Goal: Information Seeking & Learning: Learn about a topic

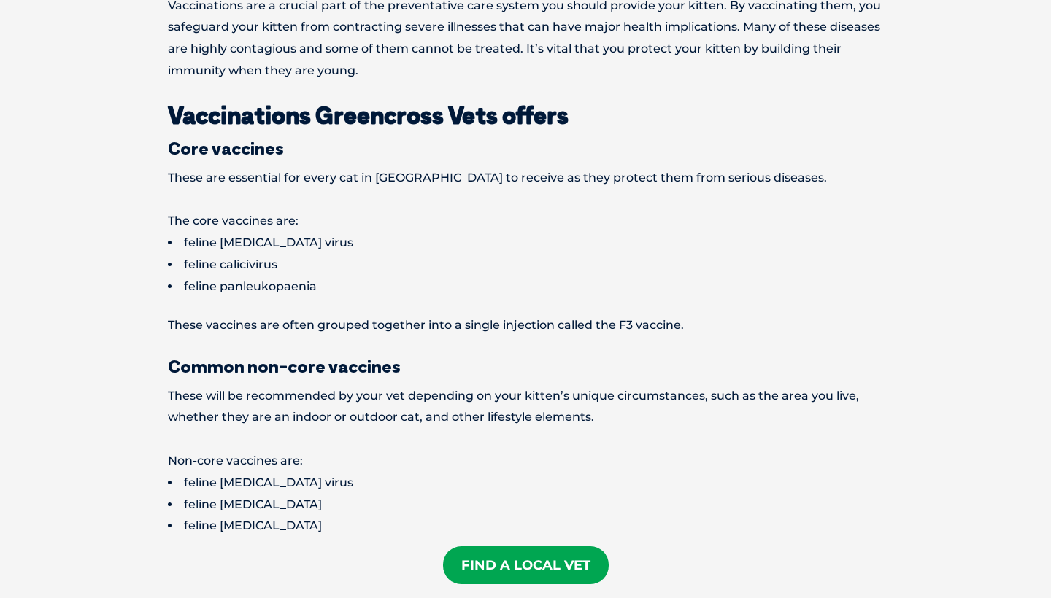
scroll to position [681, 0]
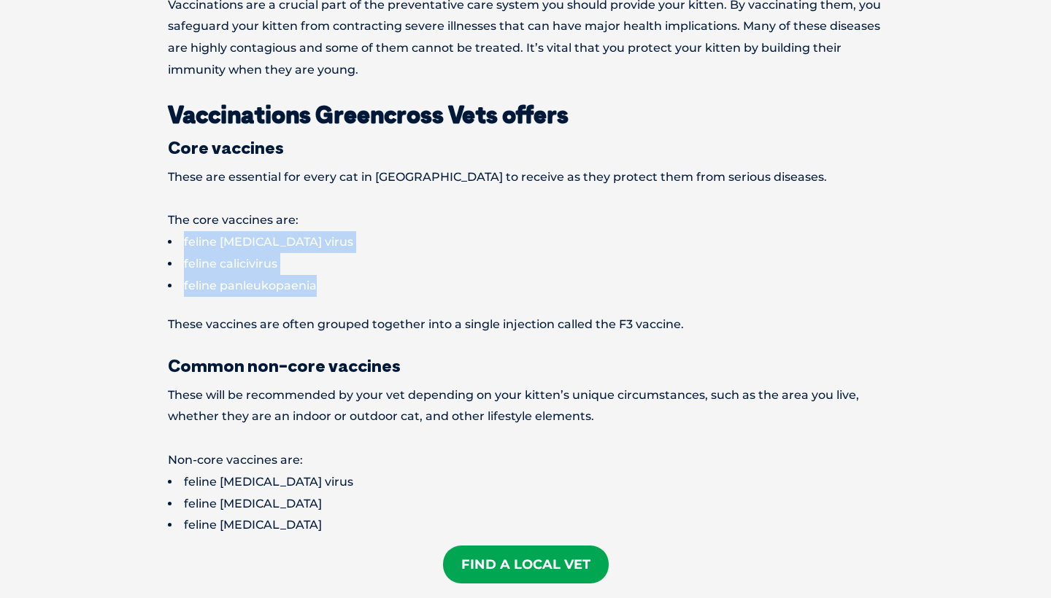
drag, startPoint x: 179, startPoint y: 237, endPoint x: 374, endPoint y: 288, distance: 201.2
click at [374, 288] on ul "feline [MEDICAL_DATA] virus feline calicivirus feline panleukopaenia" at bounding box center [525, 263] width 715 height 65
click at [374, 288] on li "feline panleukopaenia" at bounding box center [525, 286] width 715 height 22
drag, startPoint x: 179, startPoint y: 239, endPoint x: 320, endPoint y: 285, distance: 148.4
click at [320, 286] on ul "feline herpes virus feline calicivirus feline panleukopaenia" at bounding box center [525, 263] width 715 height 65
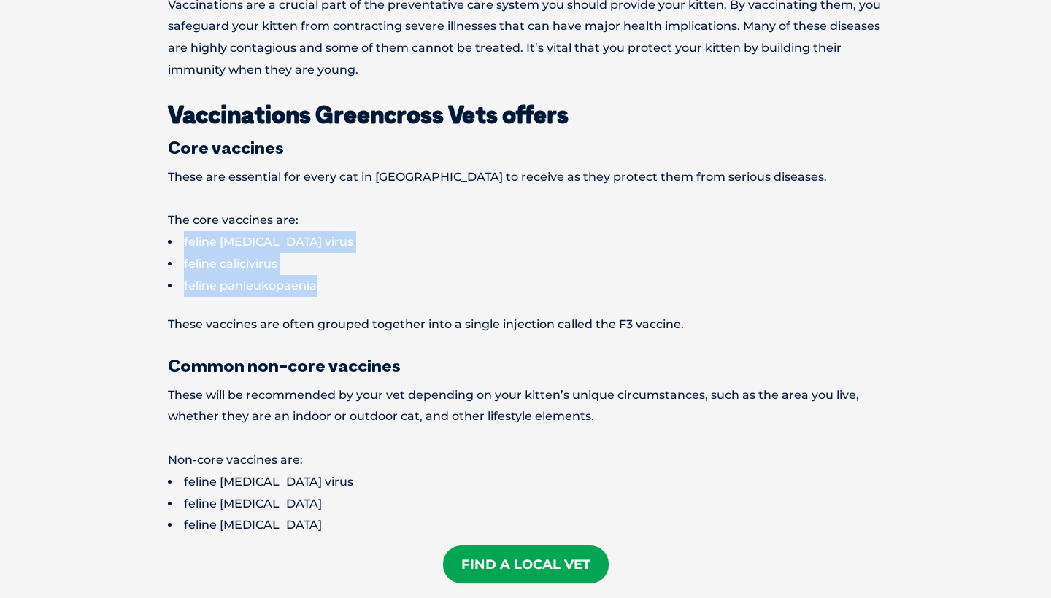
copy ul "feline herpes virus feline calicivirus feline panleukopaenia"
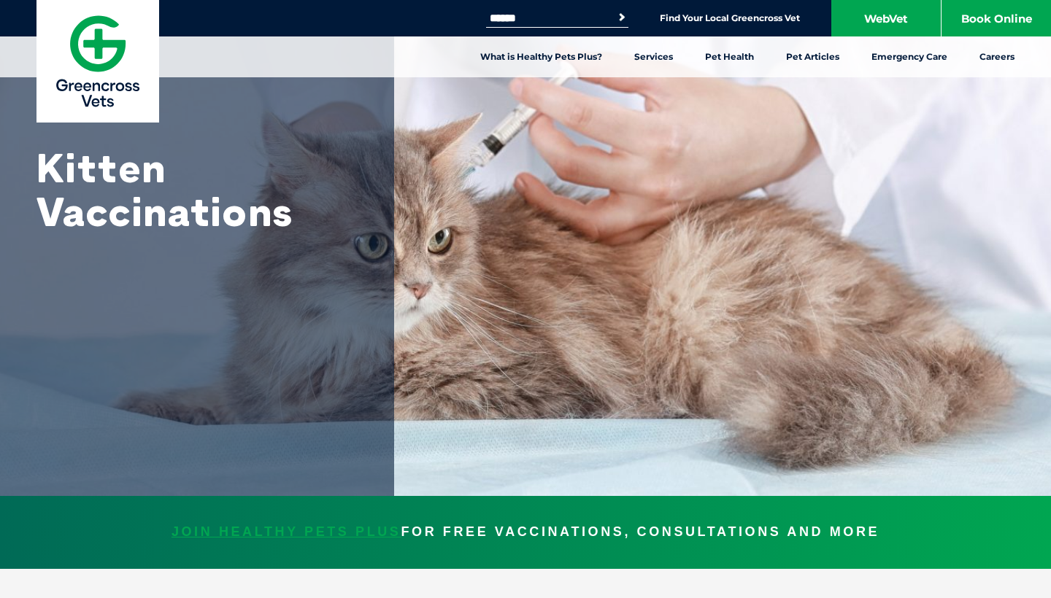
scroll to position [0, 0]
click at [576, 22] on input "Search for:" at bounding box center [548, 18] width 124 height 12
type input "*"
type input "**********"
click at [619, 18] on button "Search" at bounding box center [621, 17] width 15 height 15
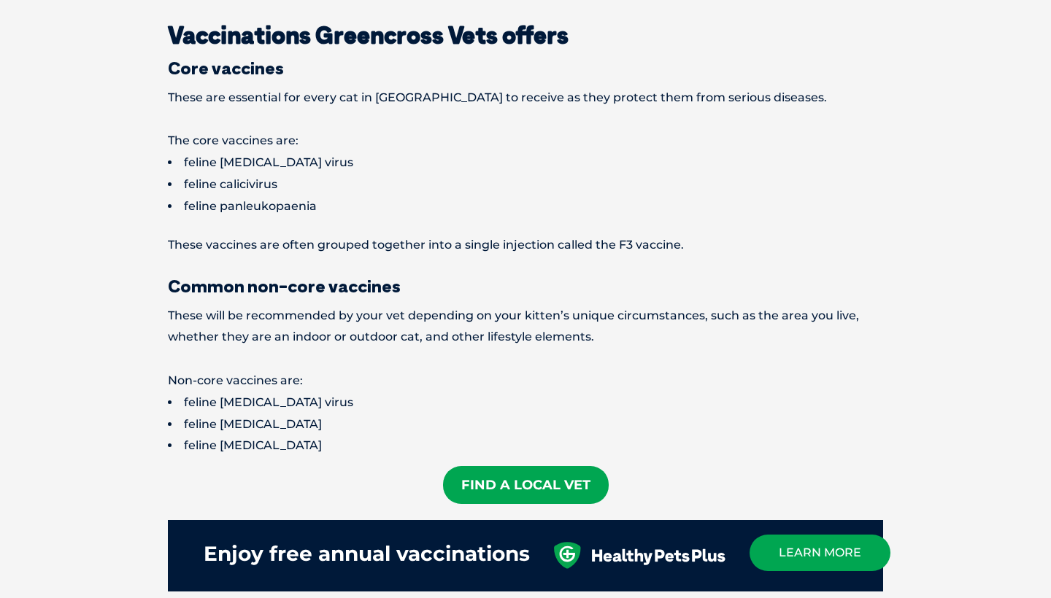
scroll to position [762, 0]
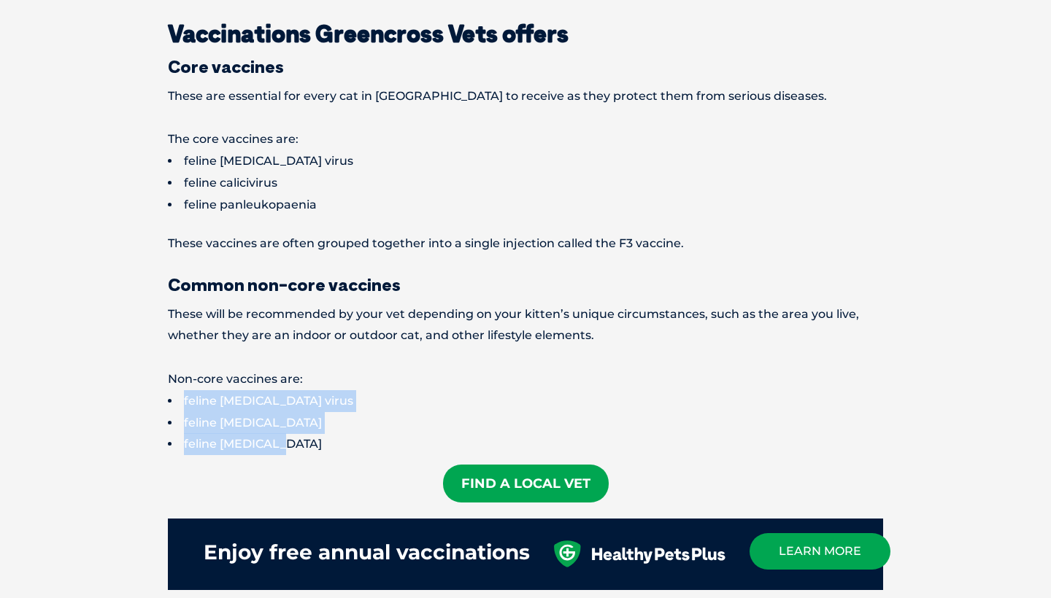
drag, startPoint x: 180, startPoint y: 395, endPoint x: 363, endPoint y: 439, distance: 188.5
click at [363, 440] on ul "feline immunodeficiency virus feline leukaemia feline chlamydia" at bounding box center [525, 422] width 715 height 65
copy ul "feline immunodeficiency virus feline leukaemia feline chlamydia"
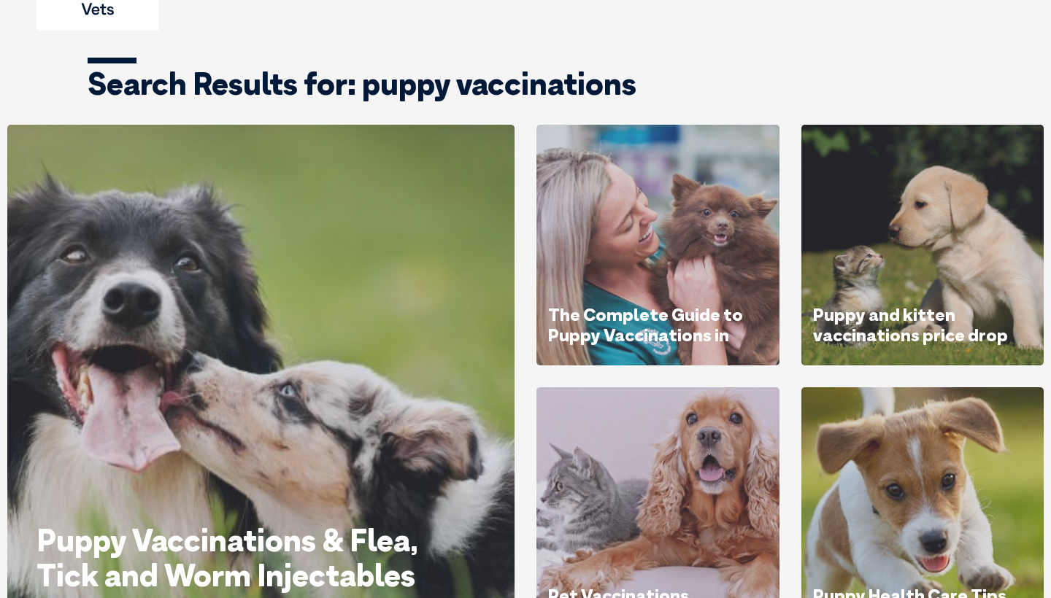
scroll to position [311, 0]
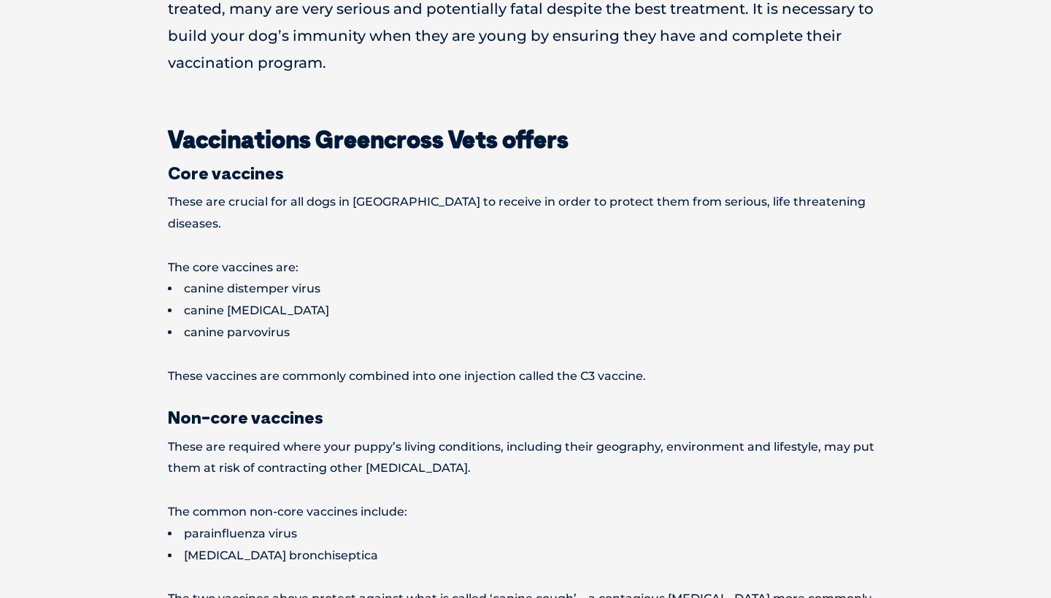
scroll to position [884, 0]
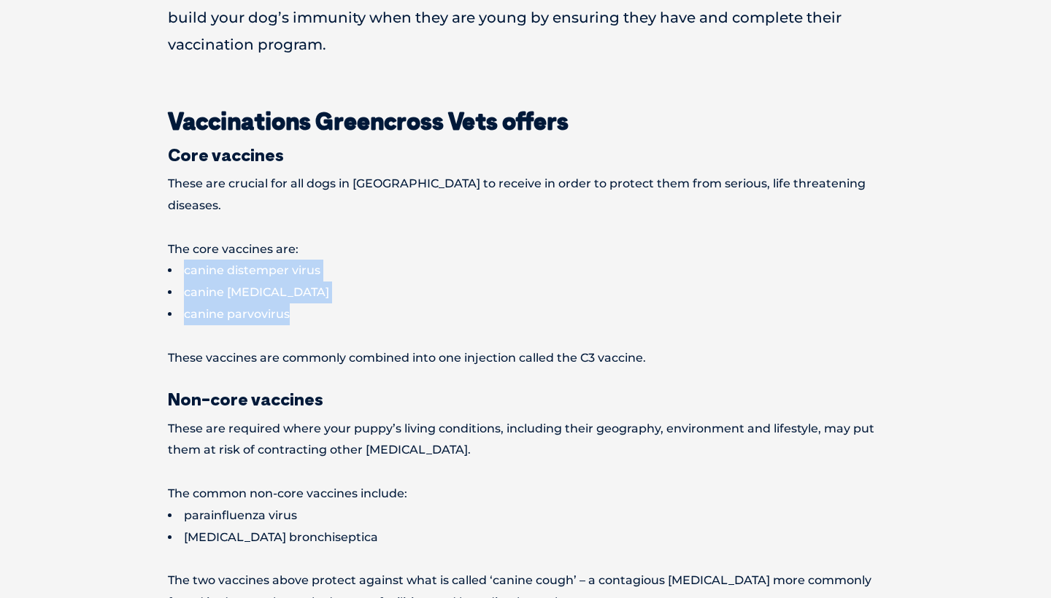
drag, startPoint x: 180, startPoint y: 246, endPoint x: 317, endPoint y: 282, distance: 142.0
click at [317, 282] on ul "canine distemper virus canine hepatitis canine parvovirus" at bounding box center [525, 292] width 715 height 65
copy ul "canine distemper virus canine hepatitis canine parvovirus"
click at [185, 304] on li "canine parvovirus" at bounding box center [525, 315] width 715 height 22
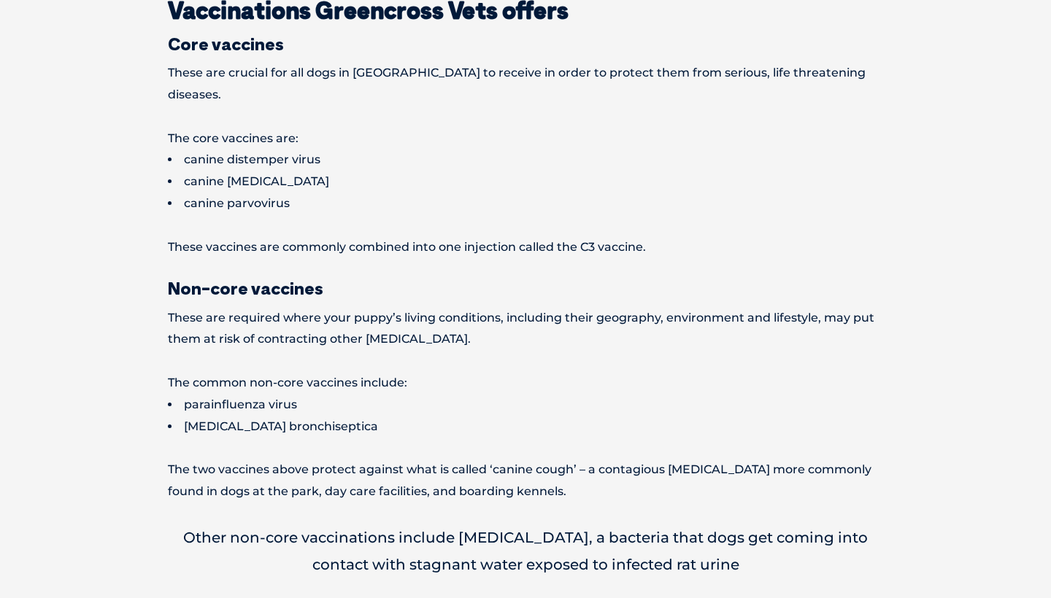
scroll to position [998, 0]
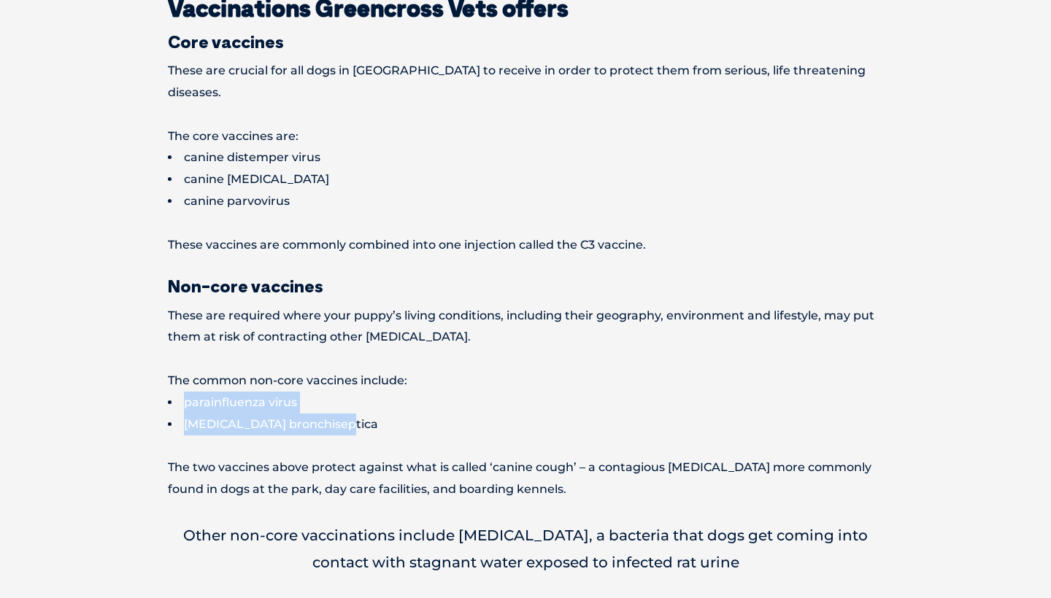
drag, startPoint x: 180, startPoint y: 375, endPoint x: 358, endPoint y: 402, distance: 180.1
click at [358, 402] on ul "parainfluenza virus bordetella bronchiseptica" at bounding box center [525, 414] width 715 height 44
copy ul "parainfluenza virus bordetella bronchiseptica"
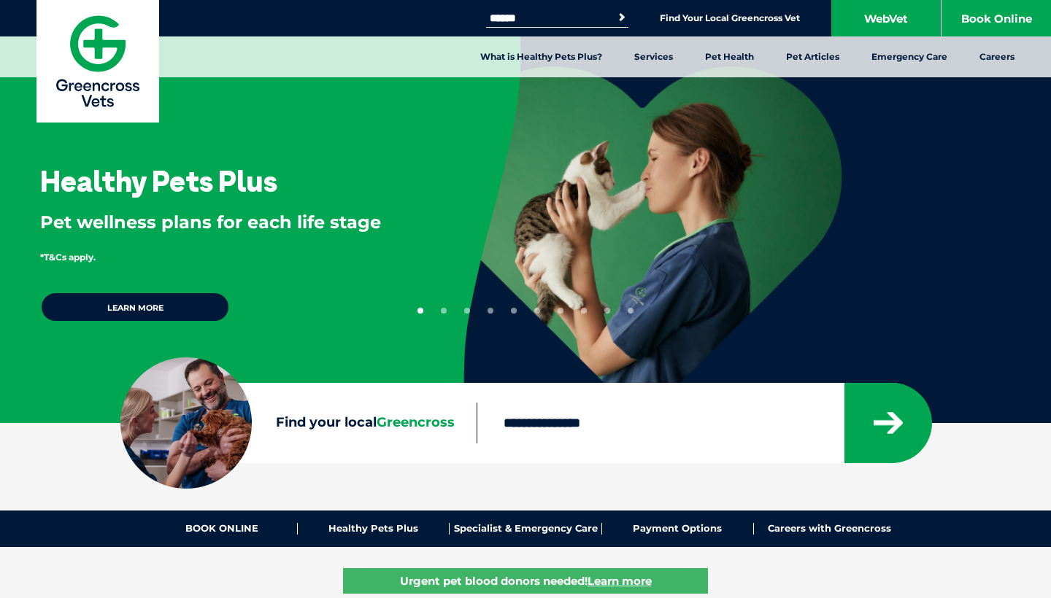
click at [568, 19] on input "Search for:" at bounding box center [548, 18] width 124 height 12
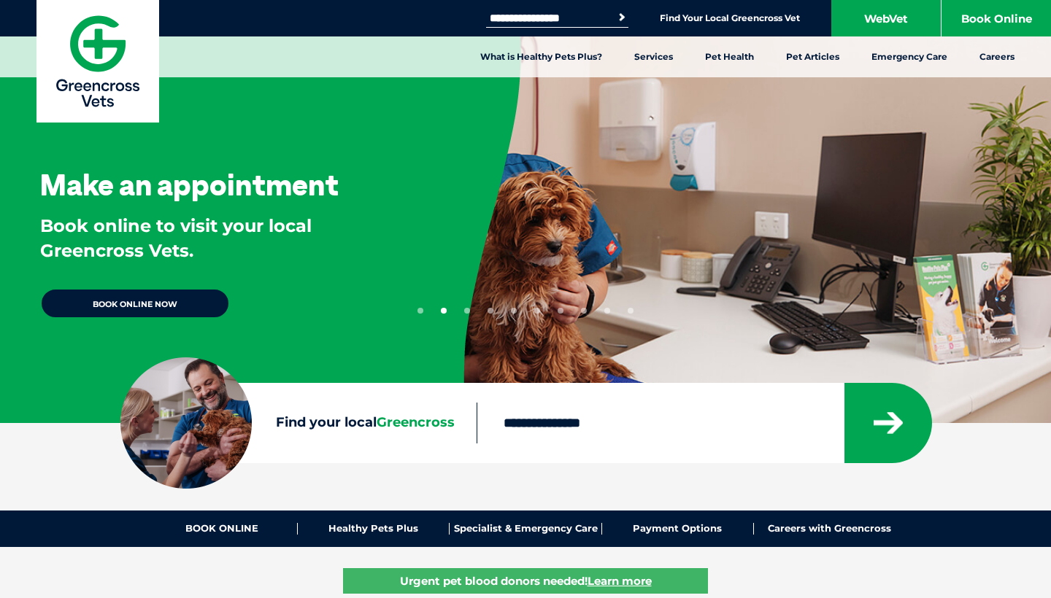
type input "**********"
click at [619, 18] on button "Search" at bounding box center [621, 17] width 15 height 15
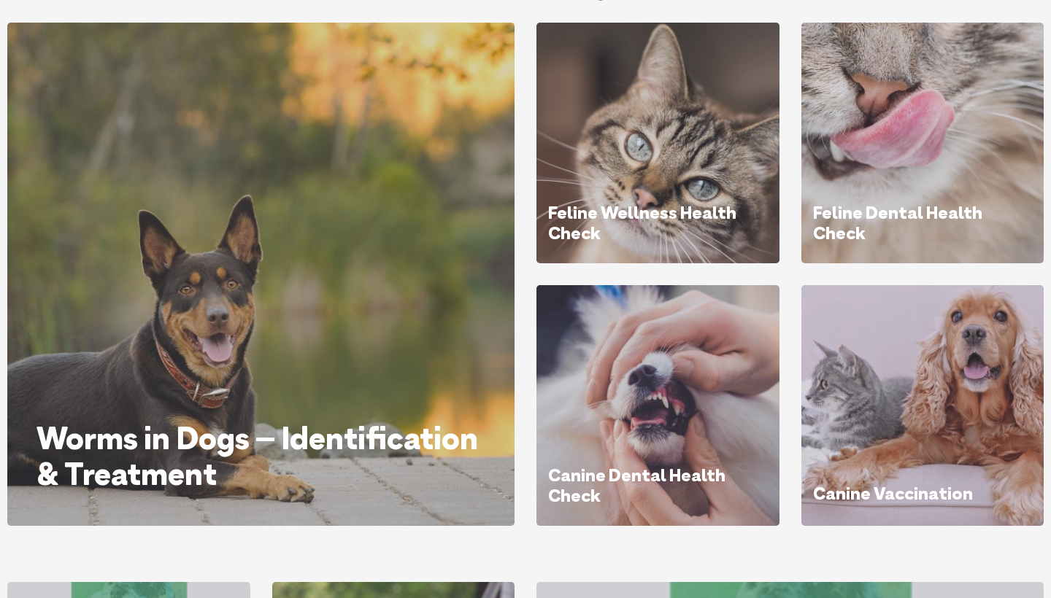
scroll to position [149, 0]
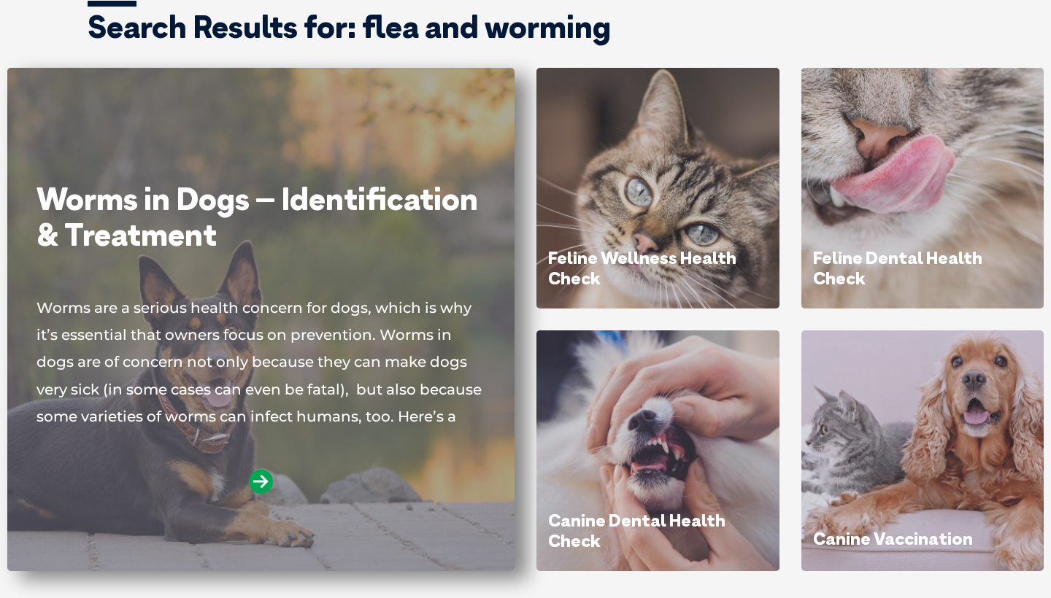
click at [271, 440] on div "Worms in Dogs – Identification & Treatment Worms are a serious health concern f…" at bounding box center [260, 361] width 449 height 358
click at [258, 488] on icon at bounding box center [261, 482] width 24 height 24
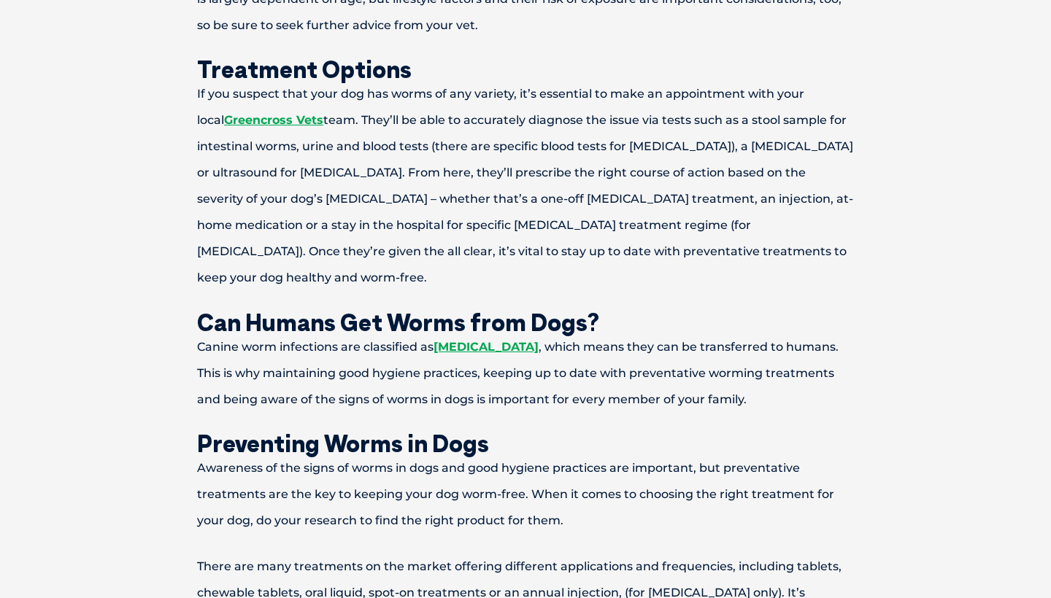
scroll to position [3062, 0]
